Goal: Task Accomplishment & Management: Complete application form

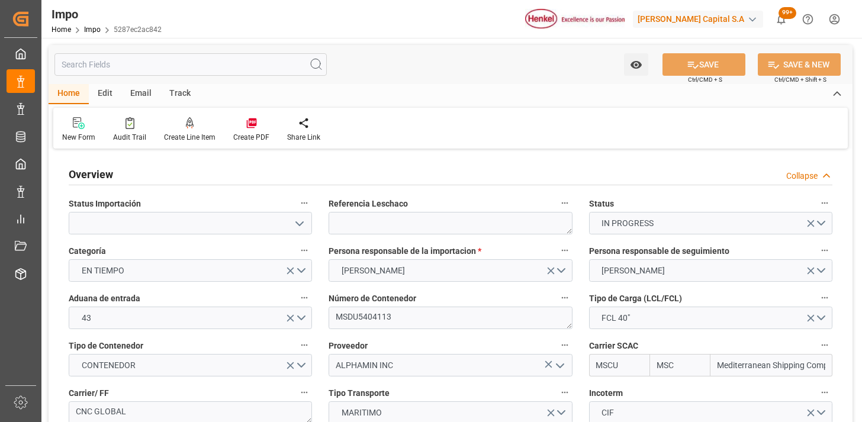
type input "MSC"
type input "Mediterranean Shipping Company"
type input "1"
type input "44.04"
type input "20"
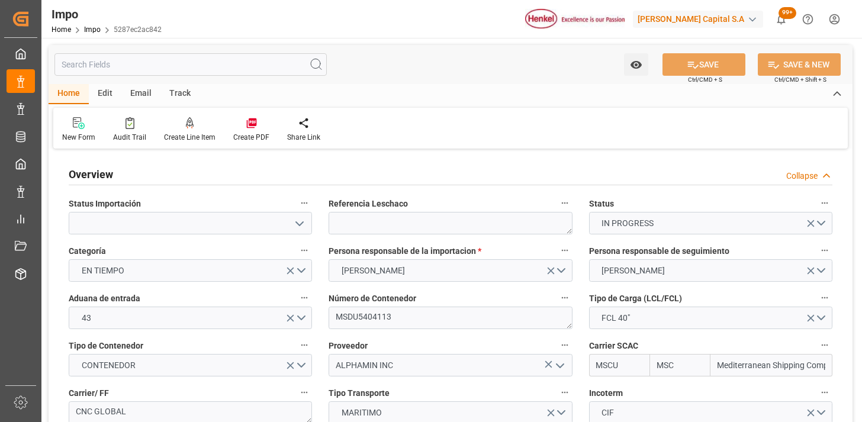
type input "[DATE]"
